Goal: Register for event/course

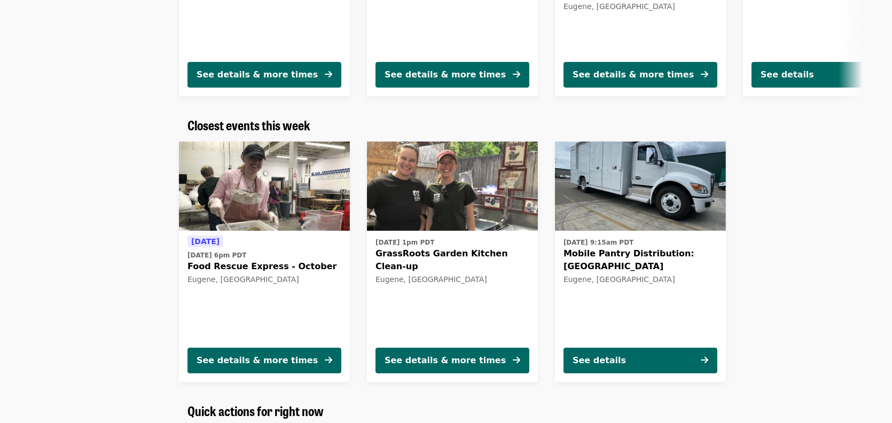
scroll to position [321, 0]
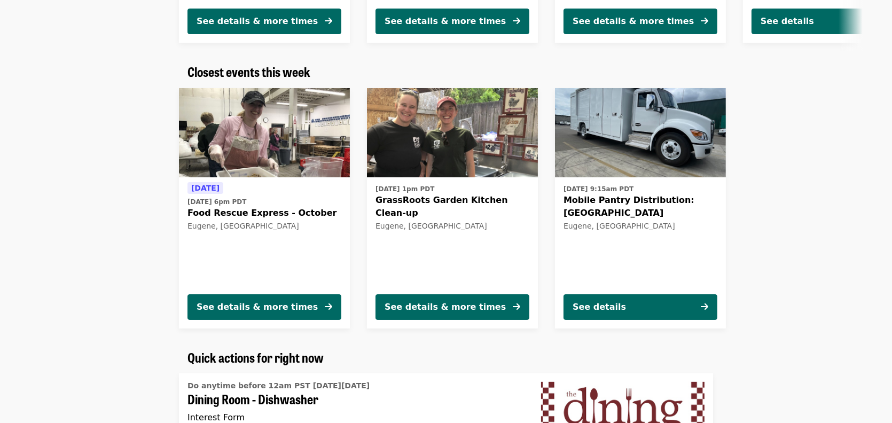
click at [271, 310] on div "See details & more times" at bounding box center [257, 307] width 121 height 13
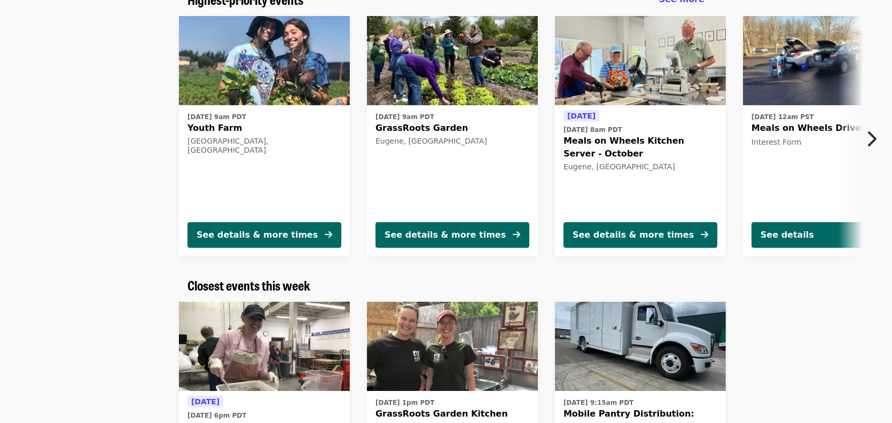
scroll to position [267, 0]
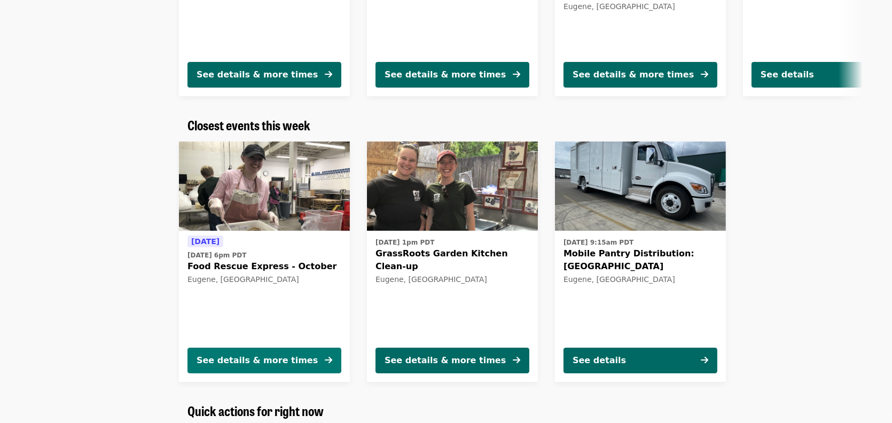
click at [260, 355] on div "See details & more times" at bounding box center [257, 360] width 121 height 13
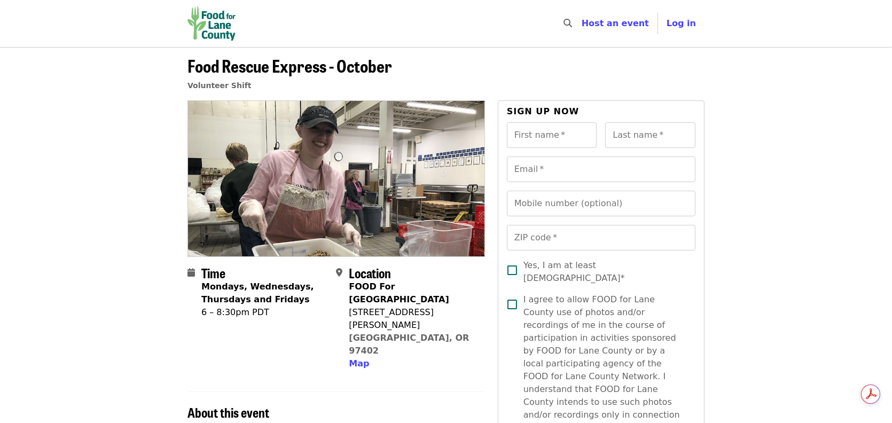
scroll to position [53, 0]
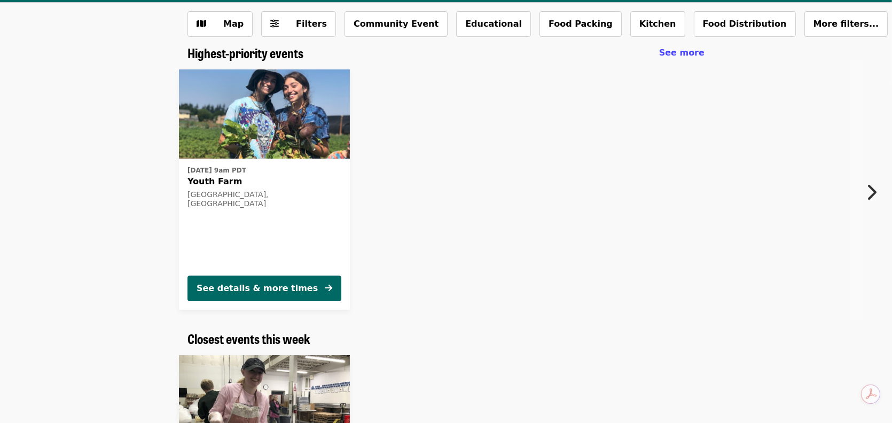
scroll to position [197, 0]
